Goal: Transaction & Acquisition: Download file/media

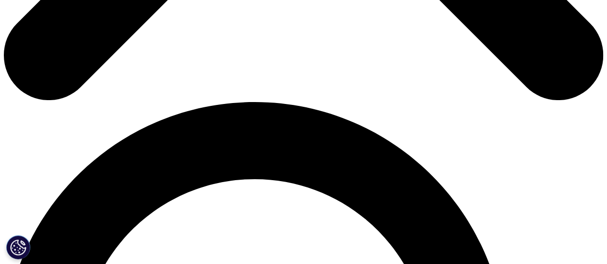
scroll to position [528, 0]
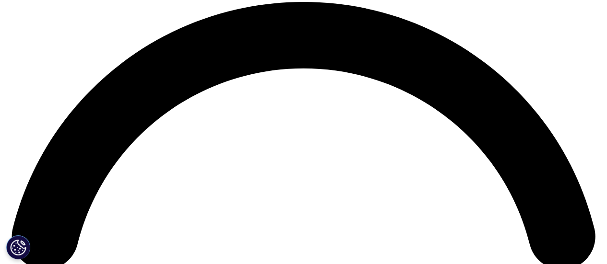
scroll to position [1200, 0]
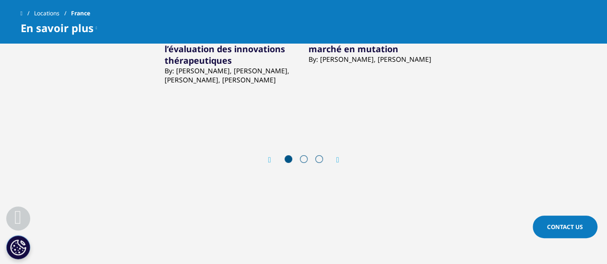
scroll to position [1627, 0]
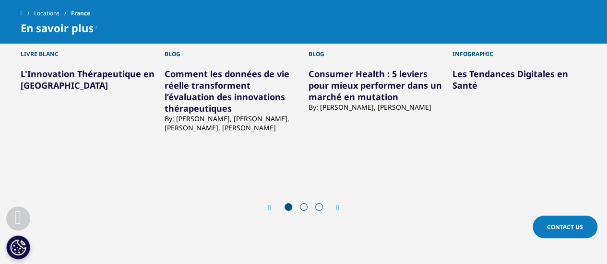
click at [335, 203] on div "Next" at bounding box center [333, 207] width 12 height 9
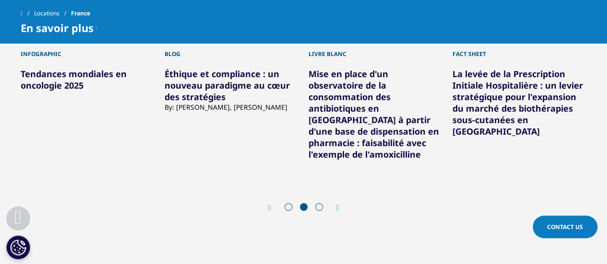
scroll to position [1531, 0]
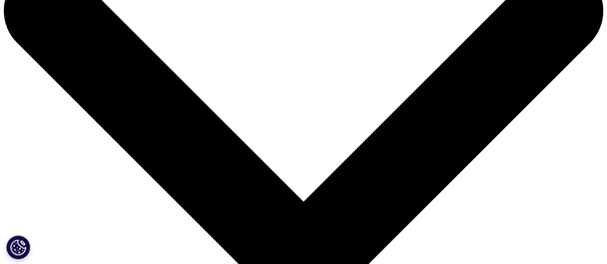
scroll to position [96, 0]
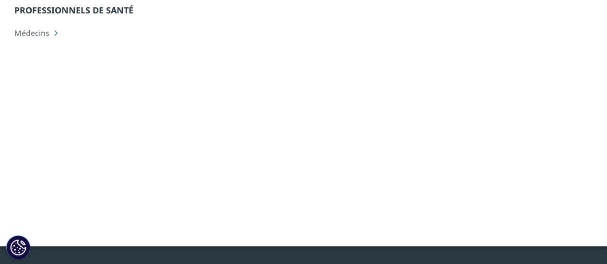
click at [448, 133] on div at bounding box center [494, 106] width 185 height 216
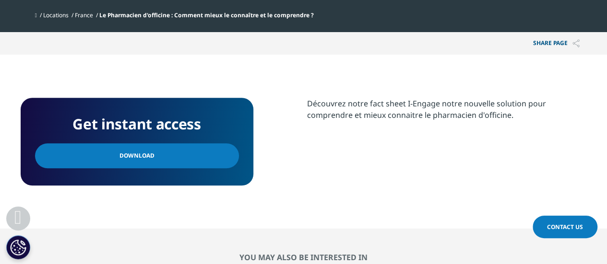
scroll to position [384, 0]
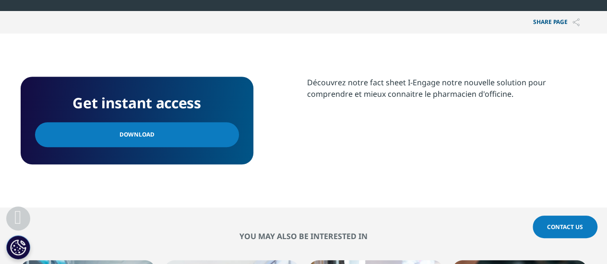
click at [195, 138] on link "Download" at bounding box center [137, 134] width 204 height 25
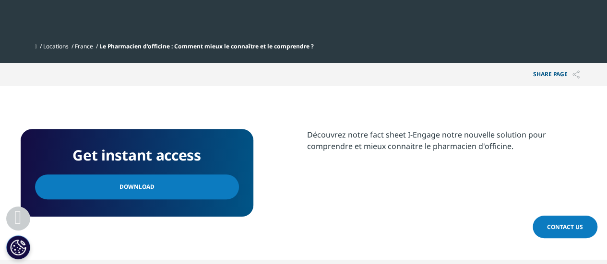
scroll to position [336, 0]
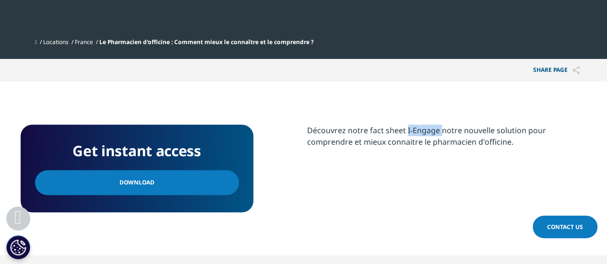
drag, startPoint x: 406, startPoint y: 131, endPoint x: 439, endPoint y: 131, distance: 32.6
click at [439, 131] on p "Découvrez notre fact sheet I-Engage notre nouvelle solution pour comprendre et …" at bounding box center [447, 140] width 280 height 30
copy p "I-Engage"
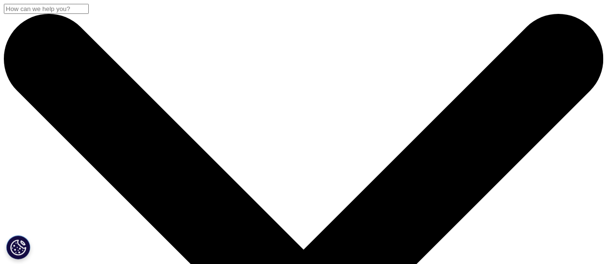
scroll to position [87, 566]
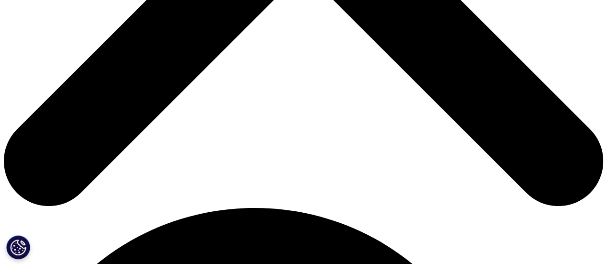
scroll to position [321, 0]
